Goal: Contribute content

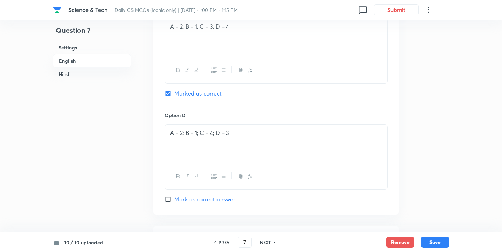
scroll to position [752, 0]
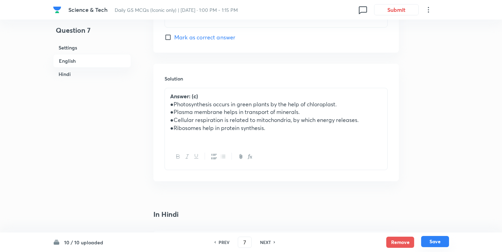
click at [435, 237] on button "Save" at bounding box center [435, 241] width 28 height 11
type input "8"
checkbox input "false"
checkbox input "true"
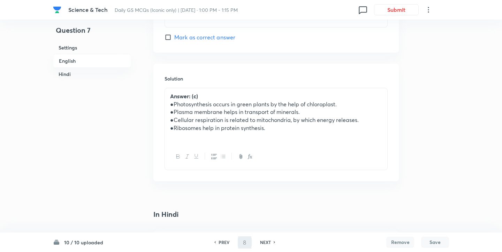
checkbox input "true"
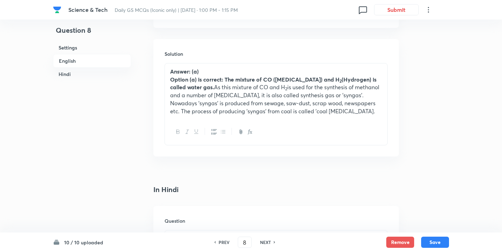
scroll to position [739, 0]
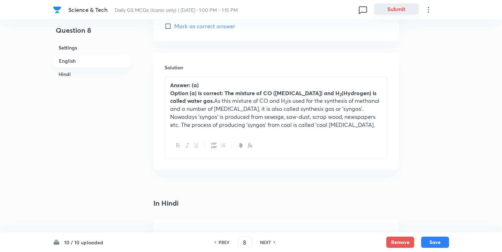
click at [394, 10] on button "Submit" at bounding box center [396, 8] width 45 height 11
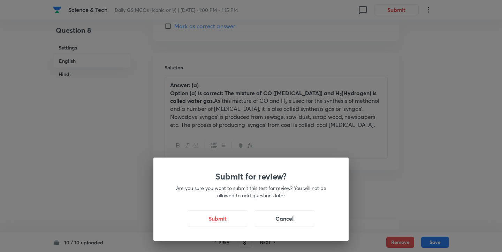
click at [220, 207] on div "Submit for review? Are you sure you want to submit this test for review? You wi…" at bounding box center [250, 199] width 195 height 83
click at [219, 211] on button "Submit" at bounding box center [217, 217] width 61 height 17
click at [227, 216] on button "Submit" at bounding box center [217, 217] width 61 height 17
